Goal: Information Seeking & Learning: Learn about a topic

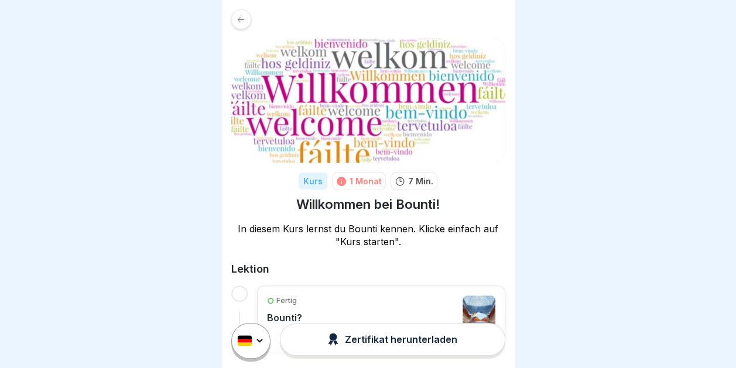
click at [366, 344] on div "Zertifikat herunterladen" at bounding box center [392, 339] width 129 height 13
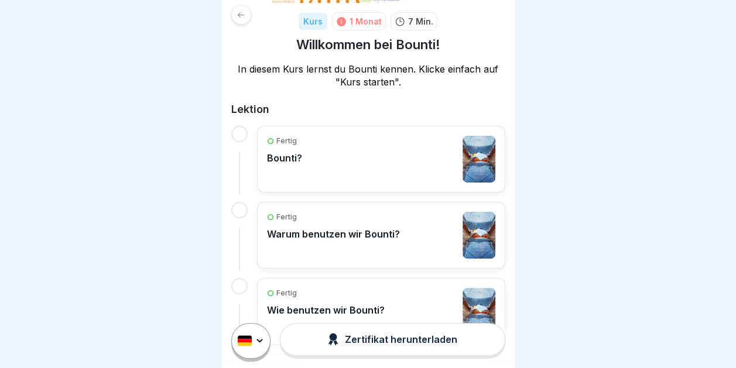
scroll to position [171, 0]
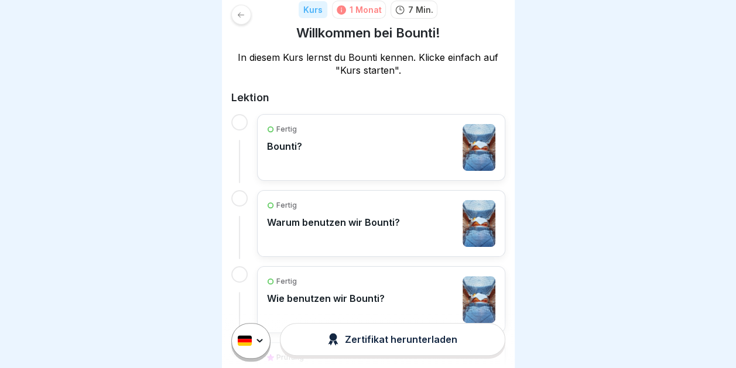
click at [234, 116] on div at bounding box center [239, 122] width 16 height 16
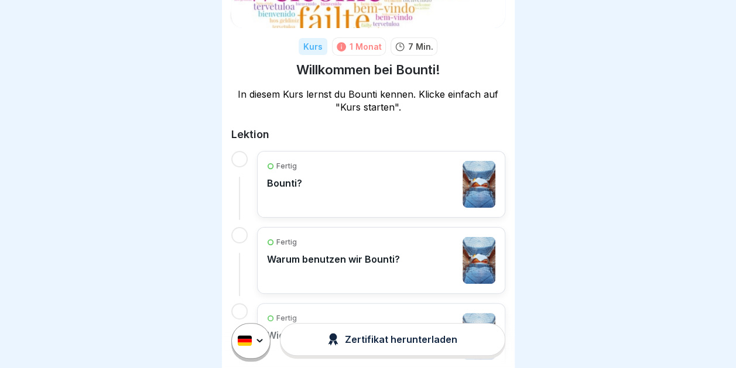
scroll to position [274, 0]
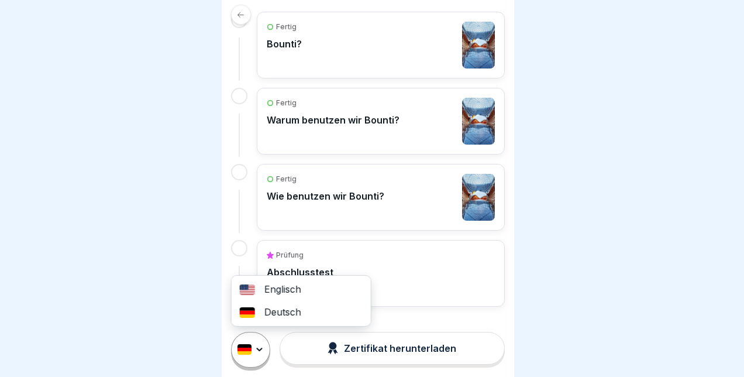
click at [262, 351] on html "[DEMOGRAPHIC_DATA] 1 Monat 7 Min. Willkommen bei Bounti! In diesem Kurs lernst …" at bounding box center [372, 188] width 744 height 377
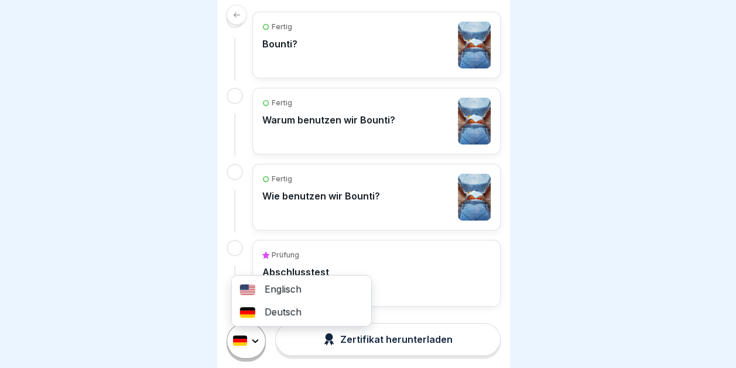
click at [184, 312] on html "[DEMOGRAPHIC_DATA] 1 Monat 7 Min. Willkommen bei Bounti! In diesem Kurs lernst …" at bounding box center [368, 184] width 736 height 368
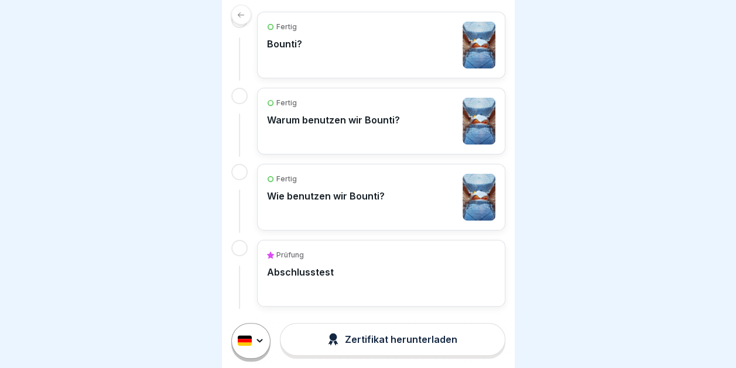
click at [327, 337] on button "Zertifikat herunterladen" at bounding box center [392, 339] width 225 height 33
click at [349, 47] on div "Fertig Bounti?" at bounding box center [381, 45] width 228 height 47
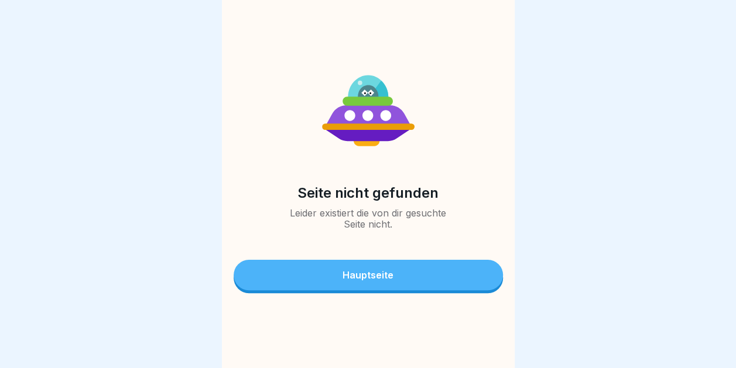
click at [277, 277] on button "Hauptseite" at bounding box center [367, 275] width 269 height 30
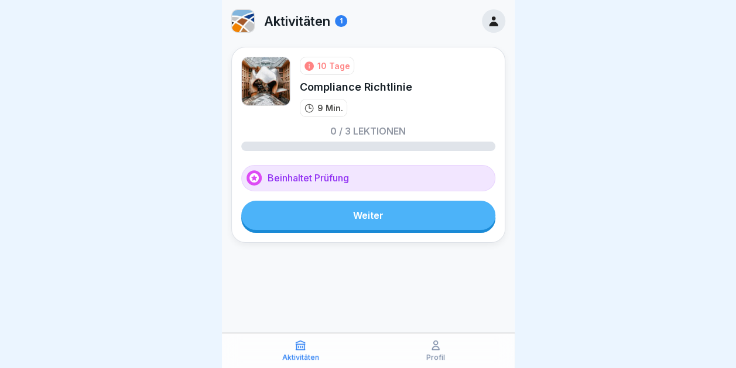
click at [308, 226] on link "Weiter" at bounding box center [368, 215] width 254 height 29
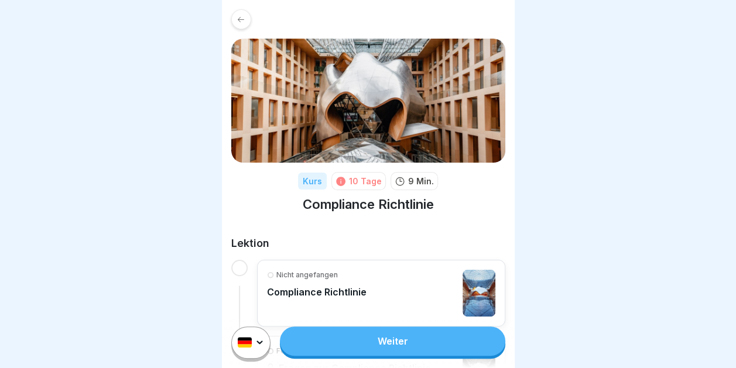
click at [241, 22] on icon at bounding box center [240, 19] width 9 height 9
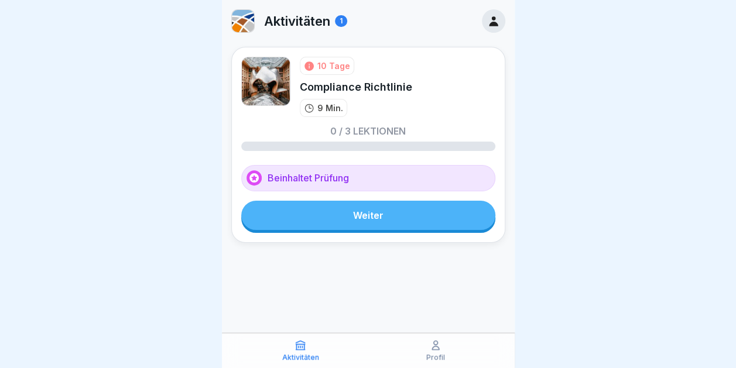
click at [502, 16] on div at bounding box center [493, 20] width 23 height 23
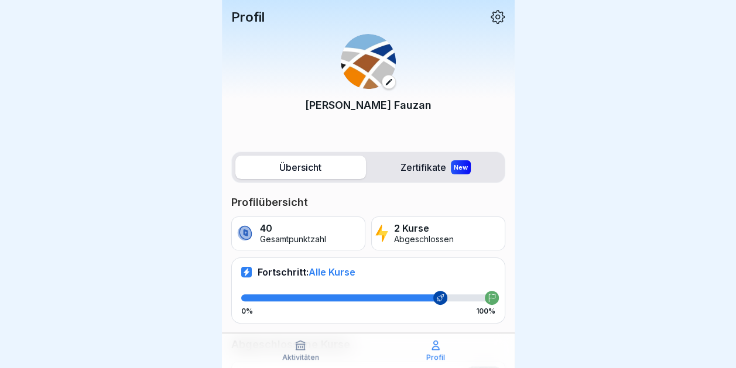
click at [430, 169] on label "Zertifikate New" at bounding box center [435, 167] width 131 height 23
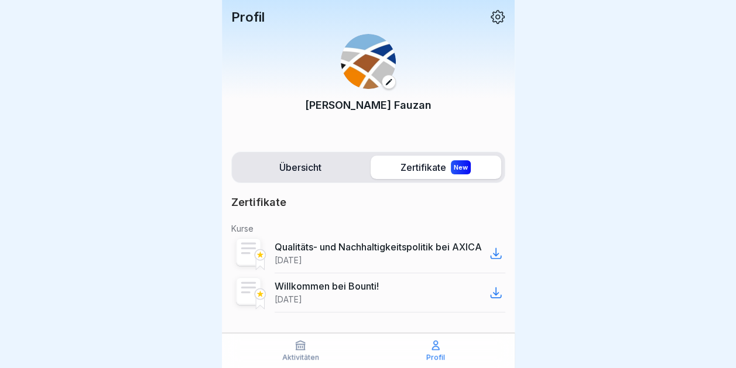
click at [489, 260] on icon at bounding box center [496, 253] width 14 height 14
click at [489, 300] on icon at bounding box center [496, 293] width 14 height 14
click at [308, 349] on div "Aktivitäten" at bounding box center [300, 350] width 129 height 22
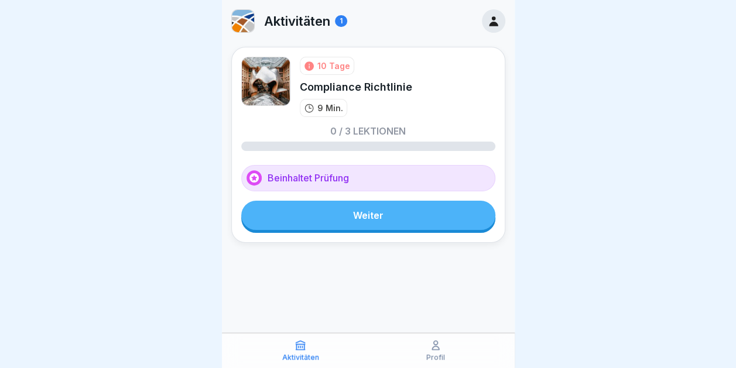
click at [339, 203] on link "Weiter" at bounding box center [368, 215] width 254 height 29
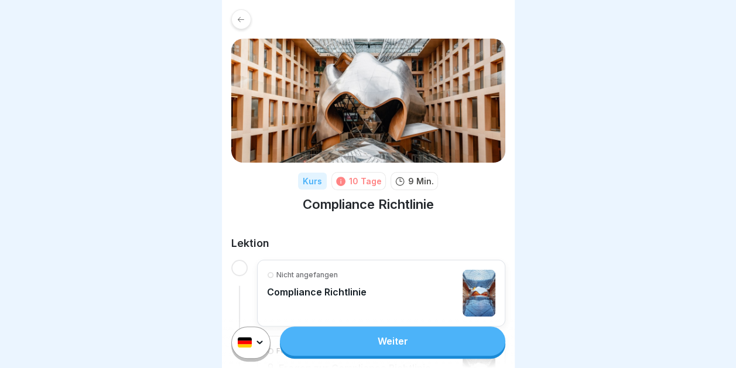
click at [365, 317] on div "Nicht angefangen Compliance Richtlinie" at bounding box center [381, 293] width 248 height 67
click at [365, 339] on link "Weiter" at bounding box center [392, 341] width 225 height 29
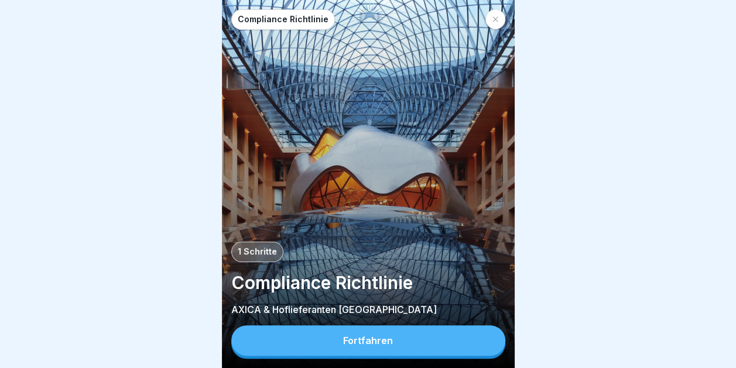
click at [471, 339] on button "Fortfahren" at bounding box center [368, 340] width 274 height 30
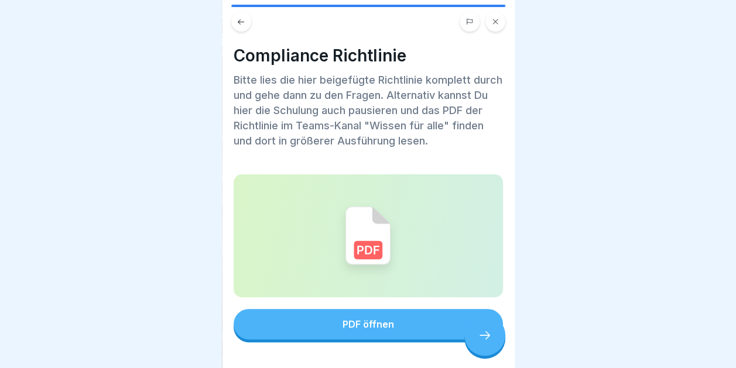
click at [386, 312] on button "PDF öffnen" at bounding box center [367, 324] width 269 height 30
